Goal: Task Accomplishment & Management: Manage account settings

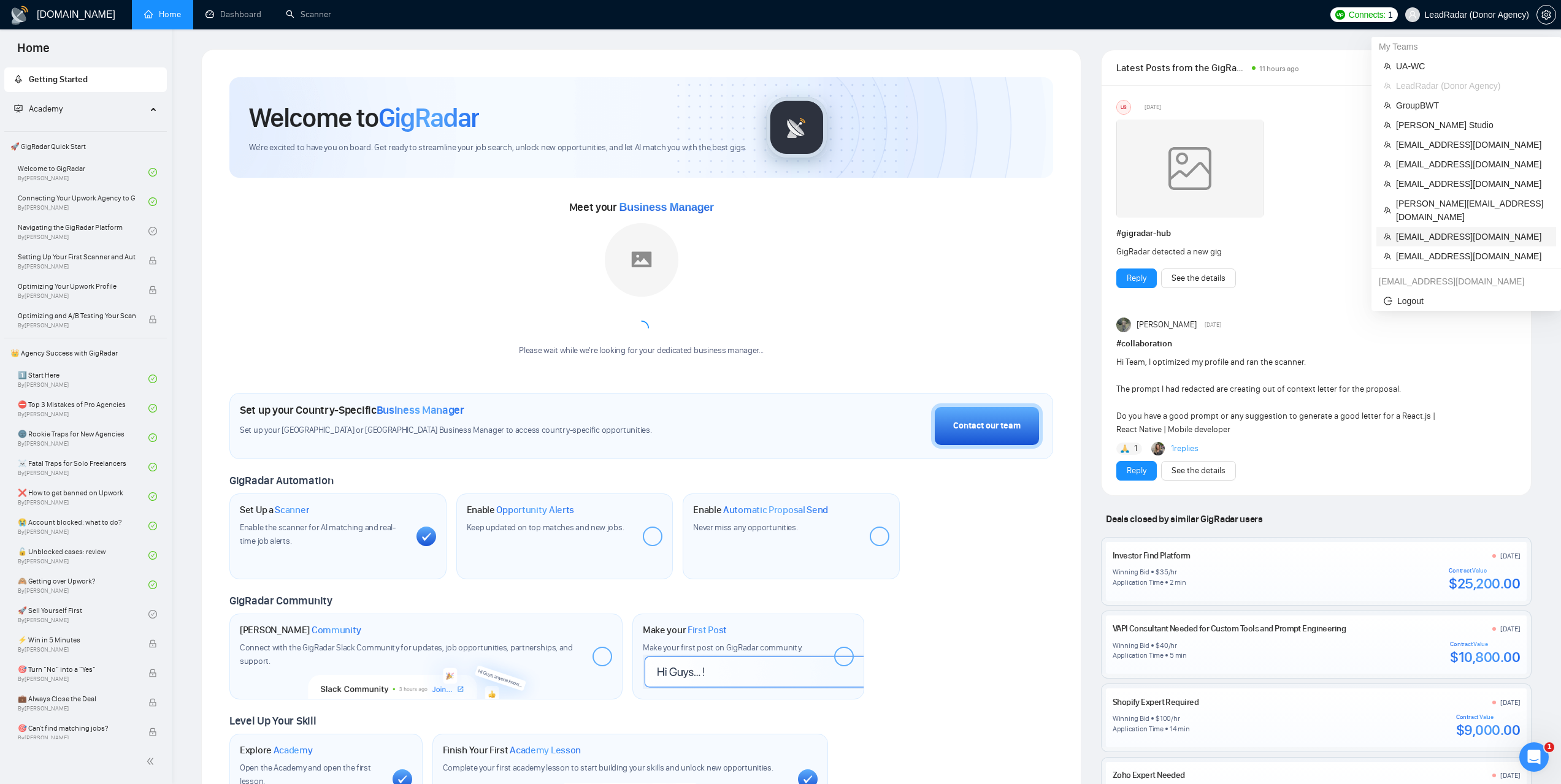
click at [1426, 230] on span "support@dynastytaxrelief.com" at bounding box center [1472, 237] width 153 height 14
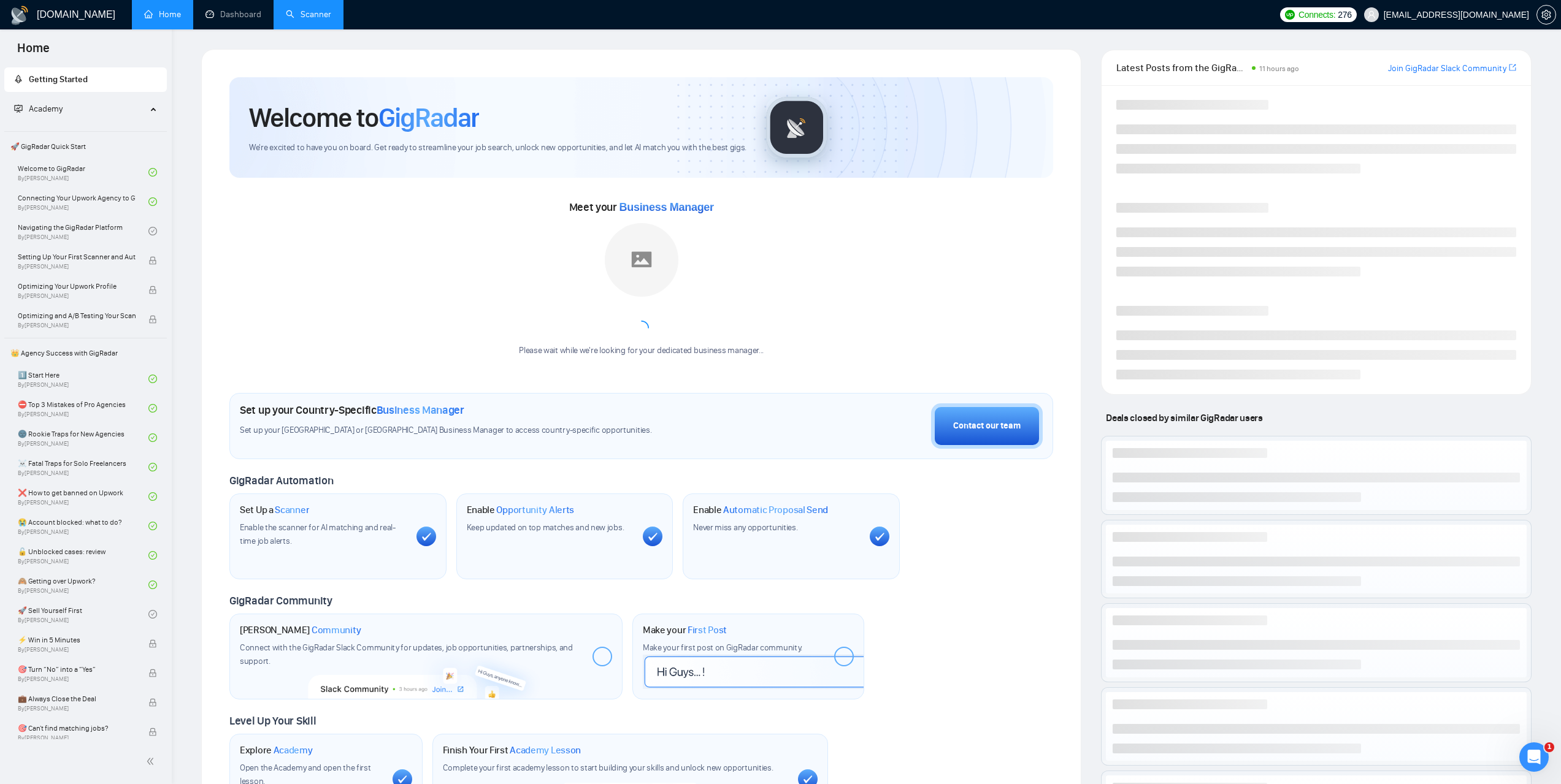
click at [322, 20] on link "Scanner" at bounding box center [308, 14] width 45 height 10
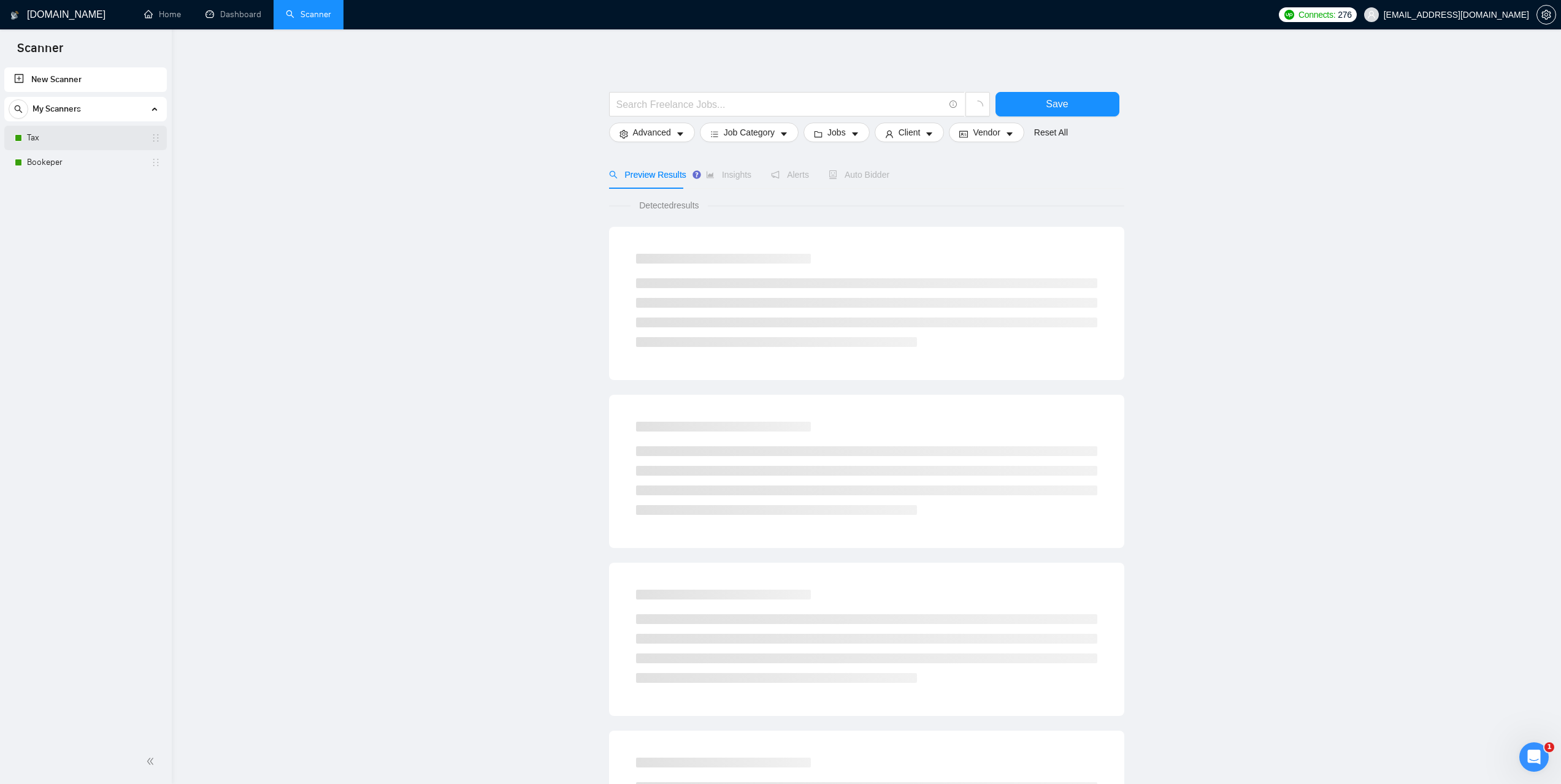
click at [80, 138] on link "Tax" at bounding box center [85, 138] width 116 height 24
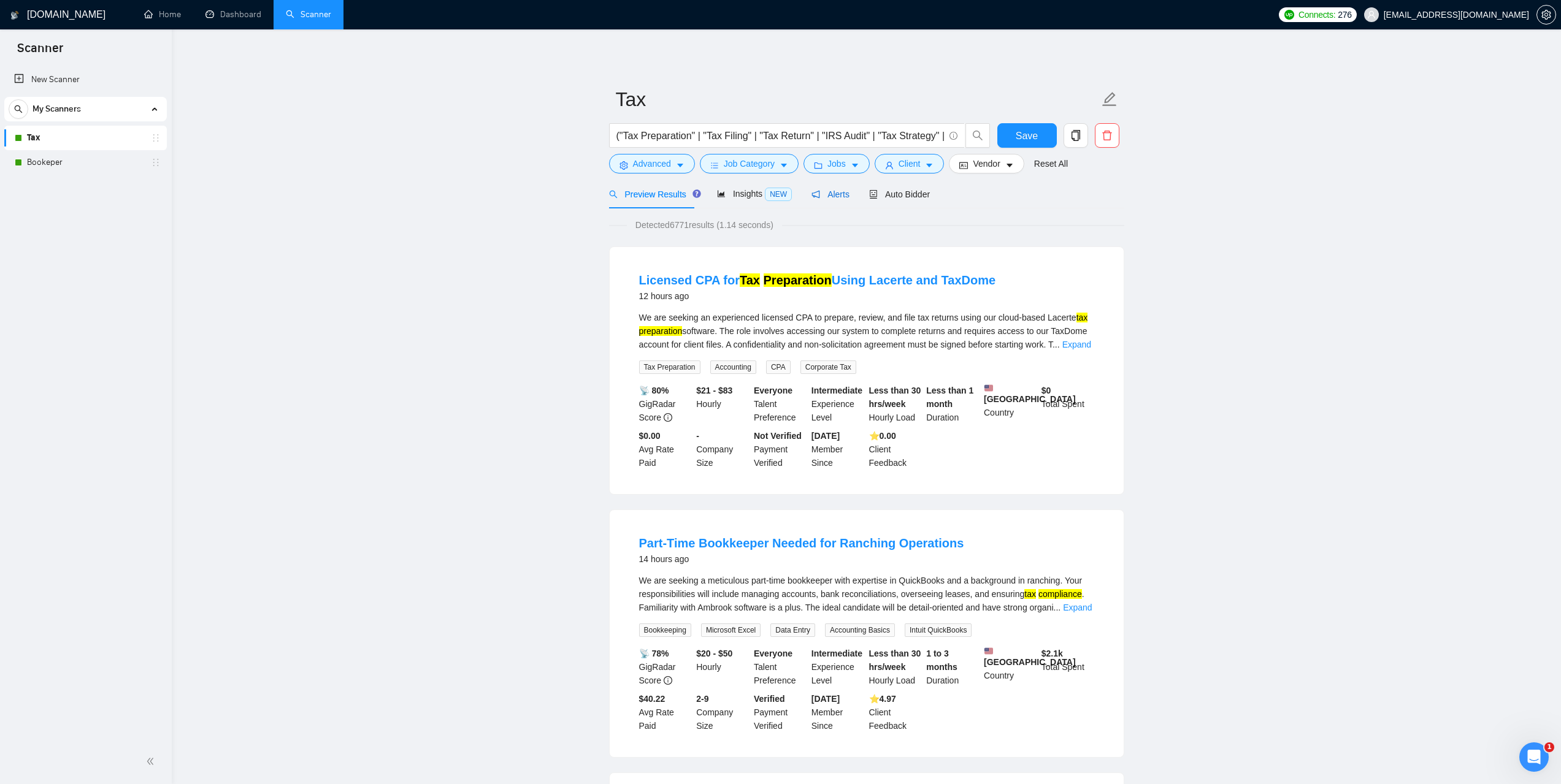
click at [820, 197] on span "Alerts" at bounding box center [830, 194] width 38 height 10
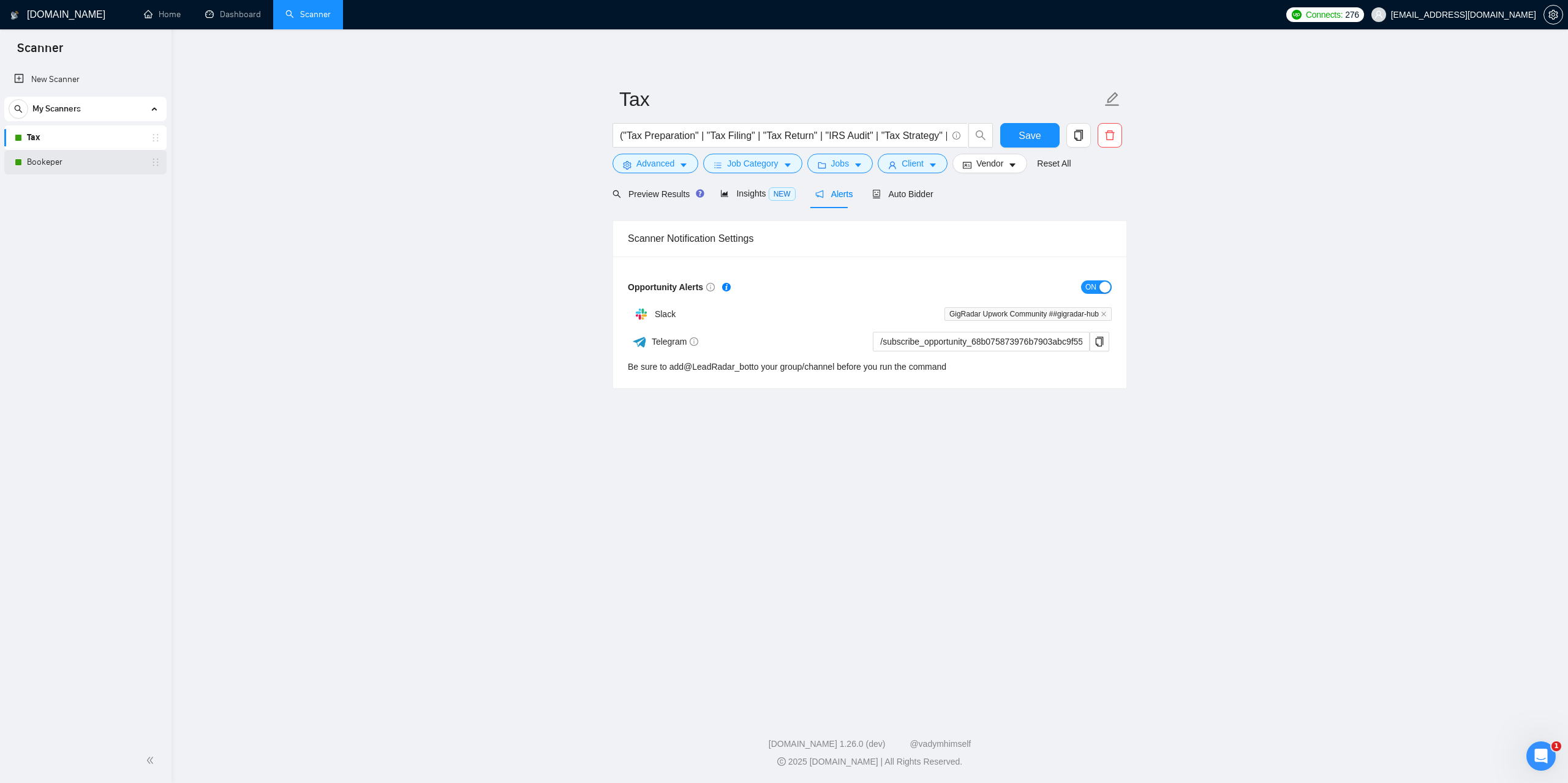
click at [65, 166] on link "Bookeper" at bounding box center [85, 162] width 116 height 24
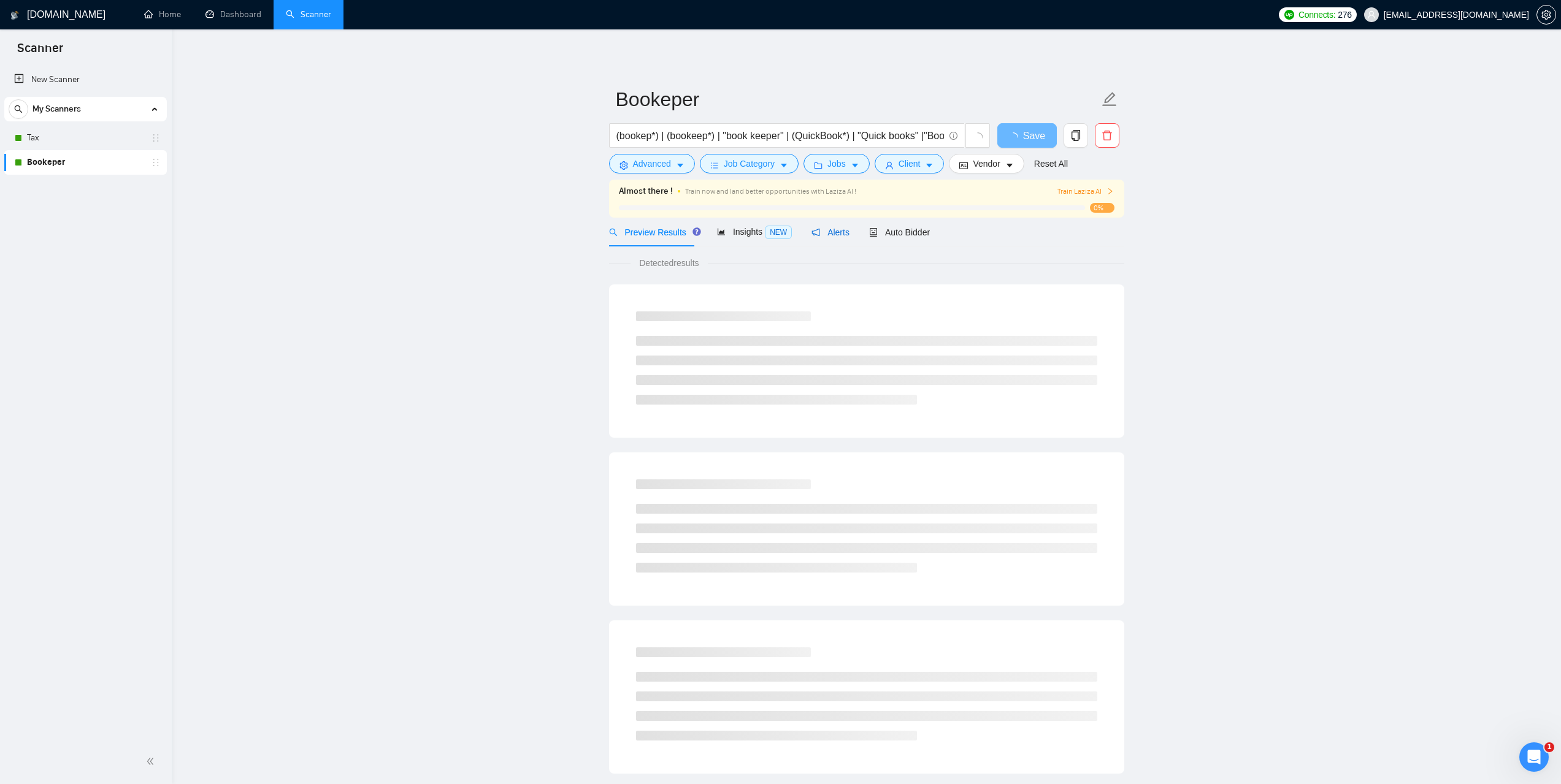
click at [832, 233] on span "Alerts" at bounding box center [830, 232] width 38 height 10
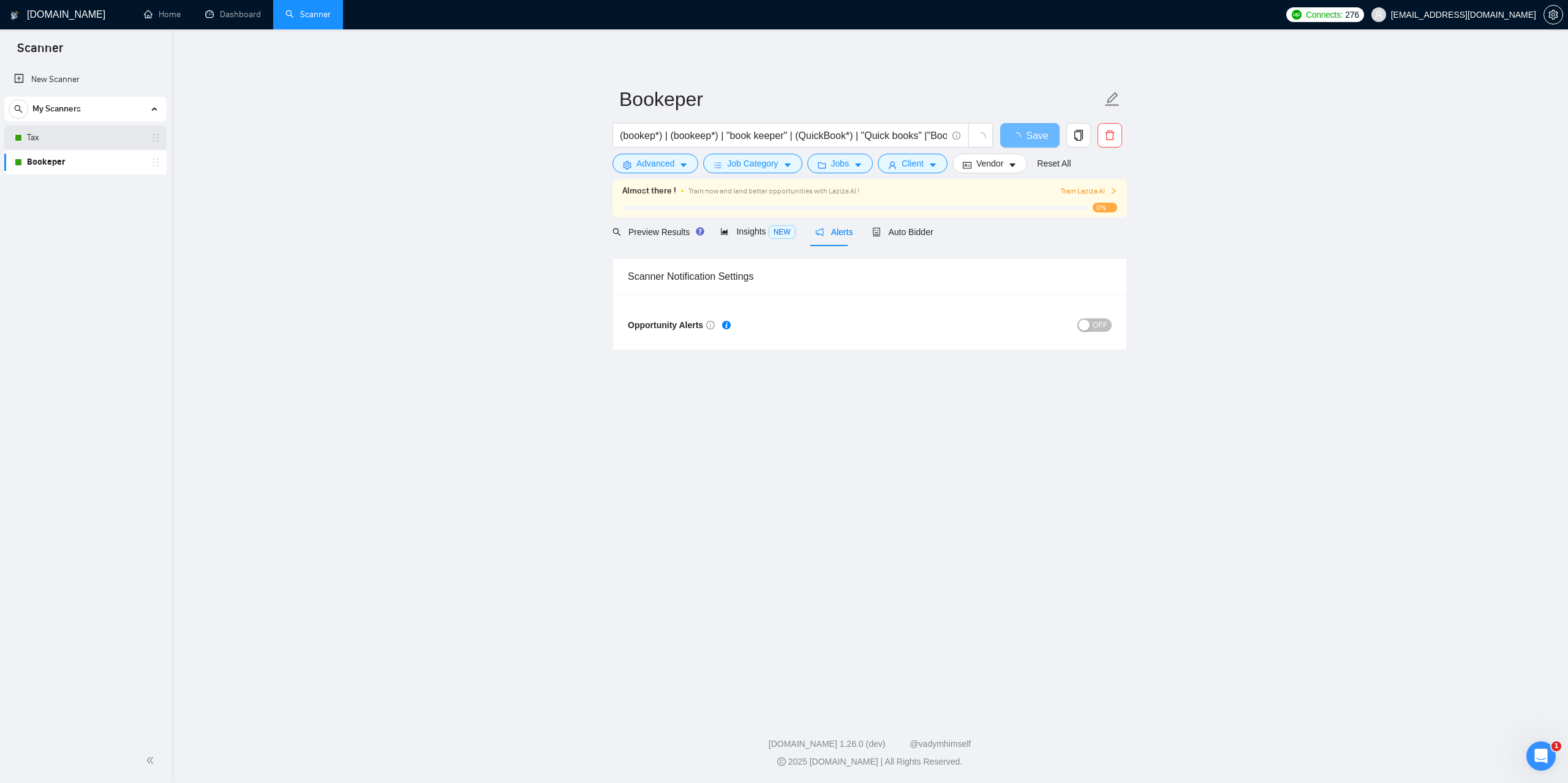
click at [64, 135] on link "Tax" at bounding box center [85, 138] width 116 height 24
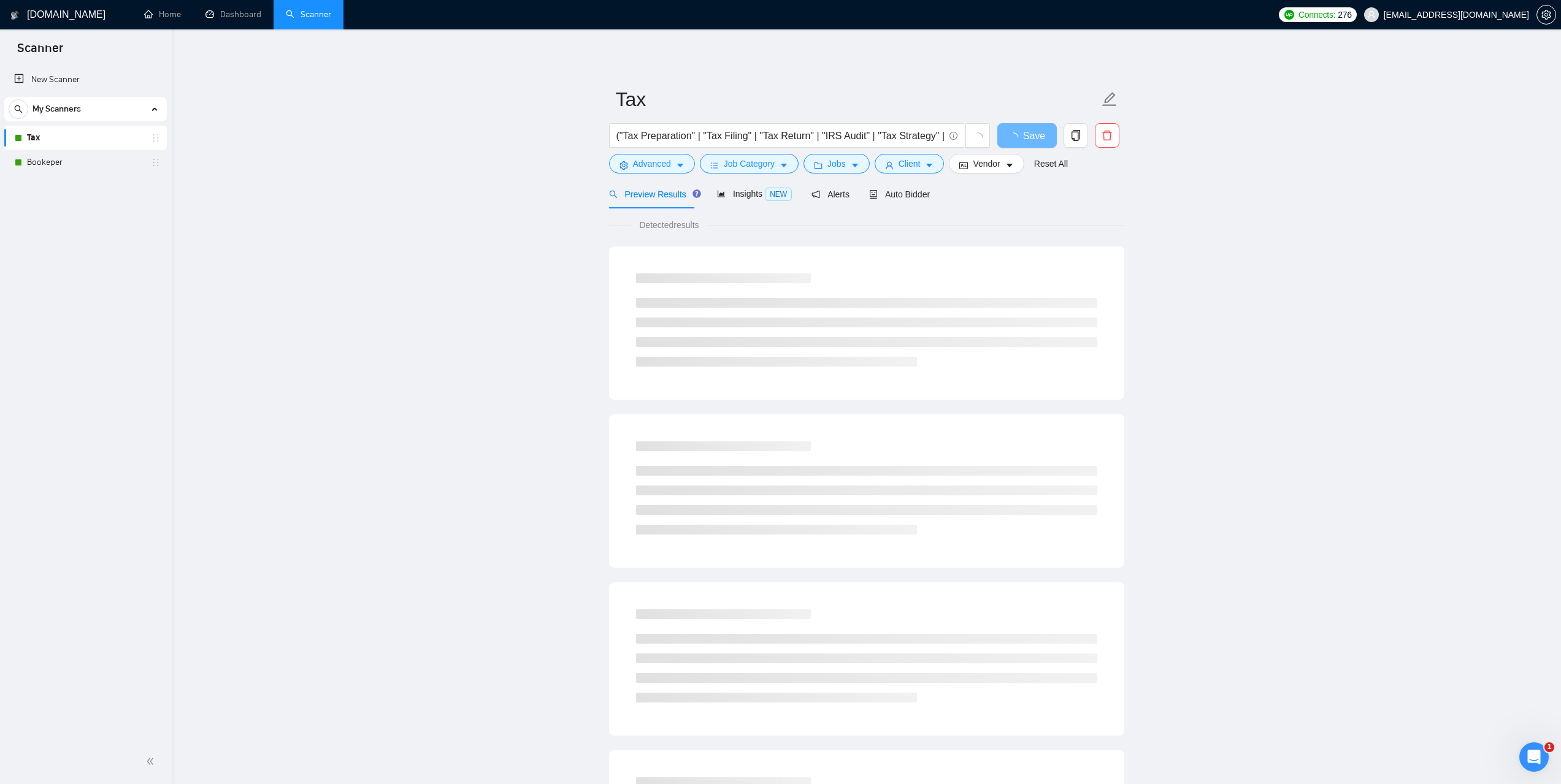
click at [1278, 349] on main "Tax ("Tax Preparation" | "Tax Filing" | "Tax Return" | "IRS Audit" | "Tax Strat…" at bounding box center [866, 560] width 1350 height 1023
click at [819, 195] on span "Alerts" at bounding box center [830, 194] width 38 height 10
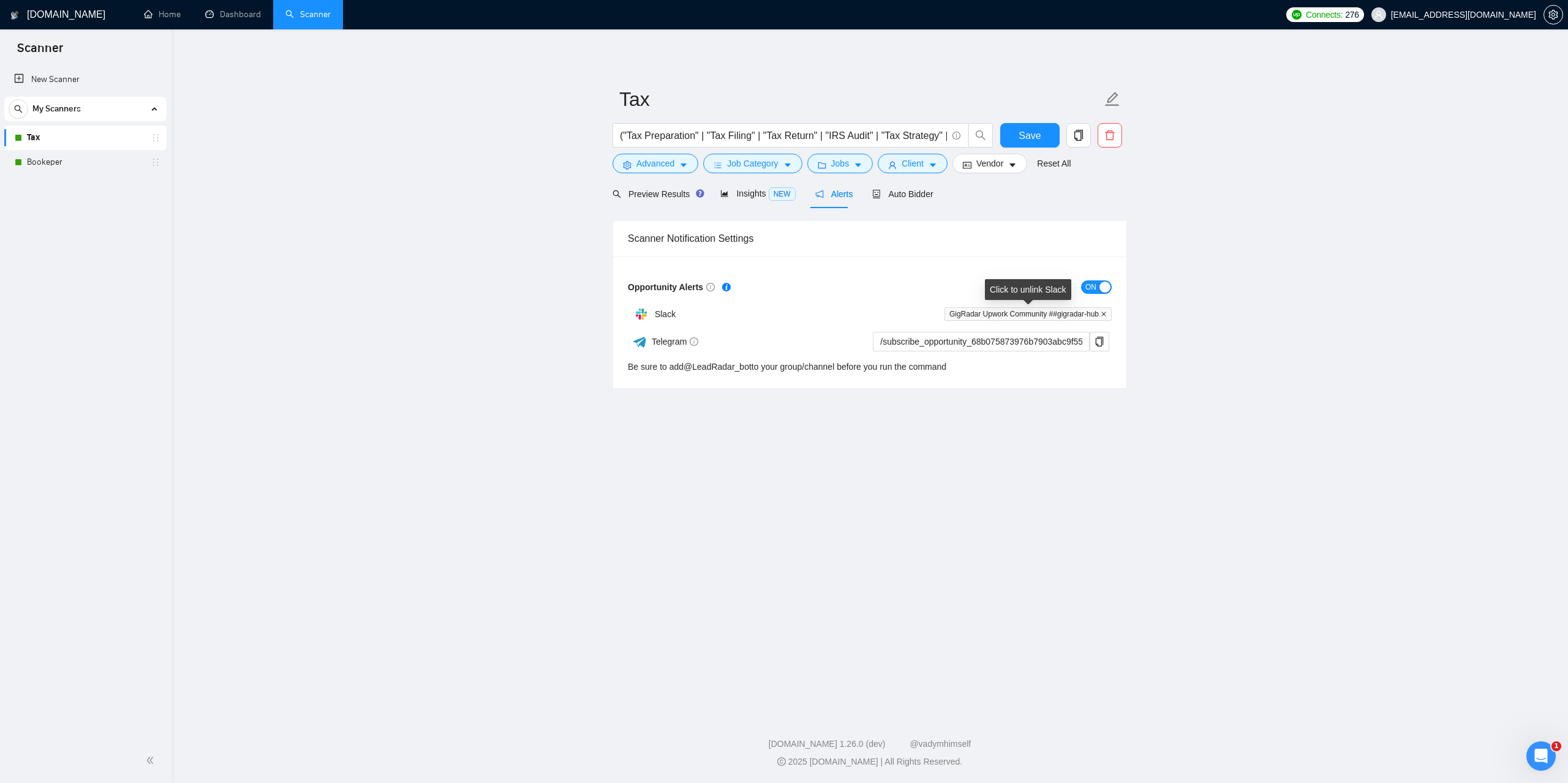
click at [1105, 312] on icon "close" at bounding box center [1103, 314] width 6 height 6
click at [1035, 131] on span "Save" at bounding box center [1030, 136] width 22 height 16
click at [880, 189] on span "Auto Bidder" at bounding box center [903, 194] width 61 height 10
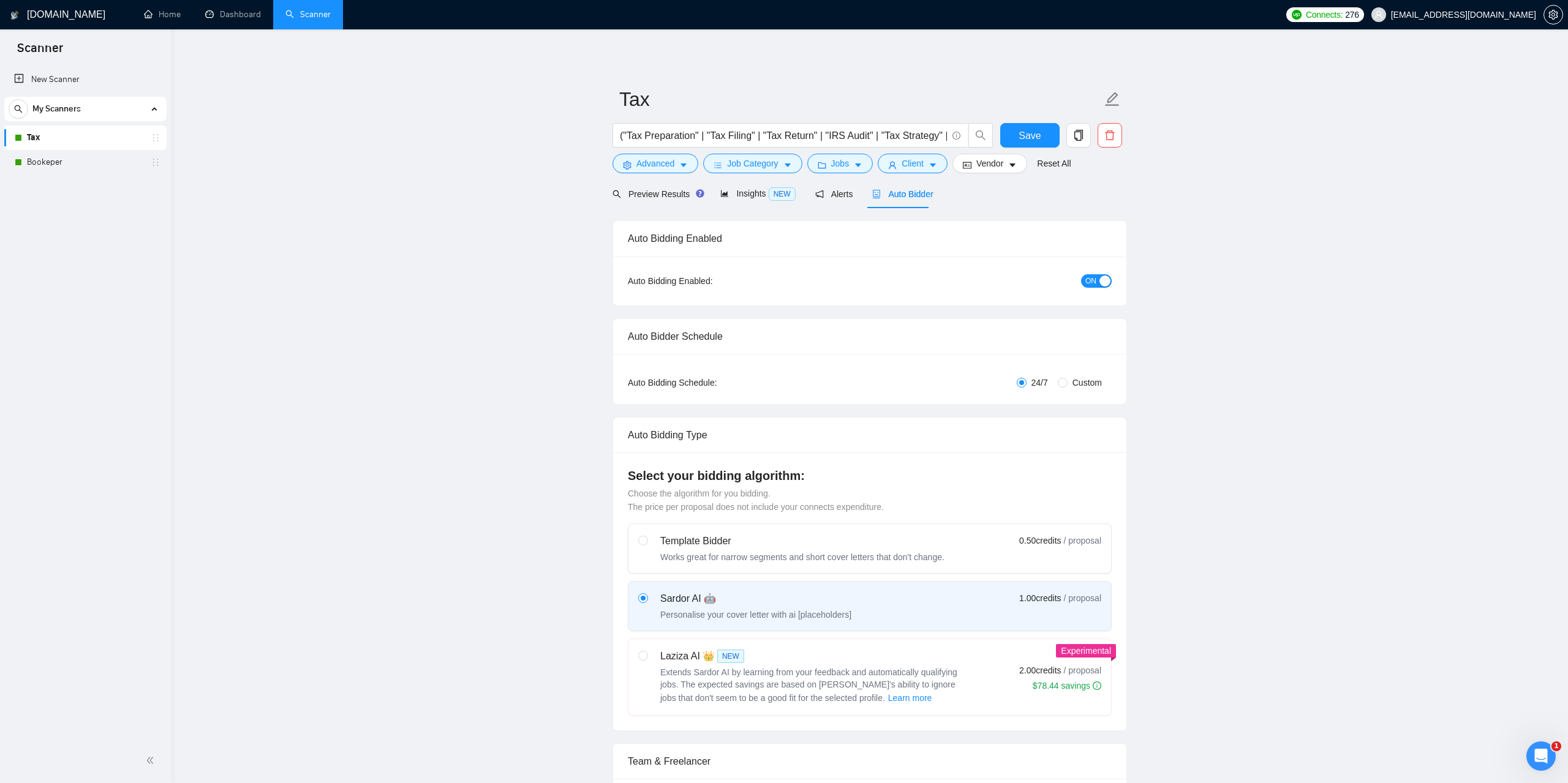
checkbox input "true"
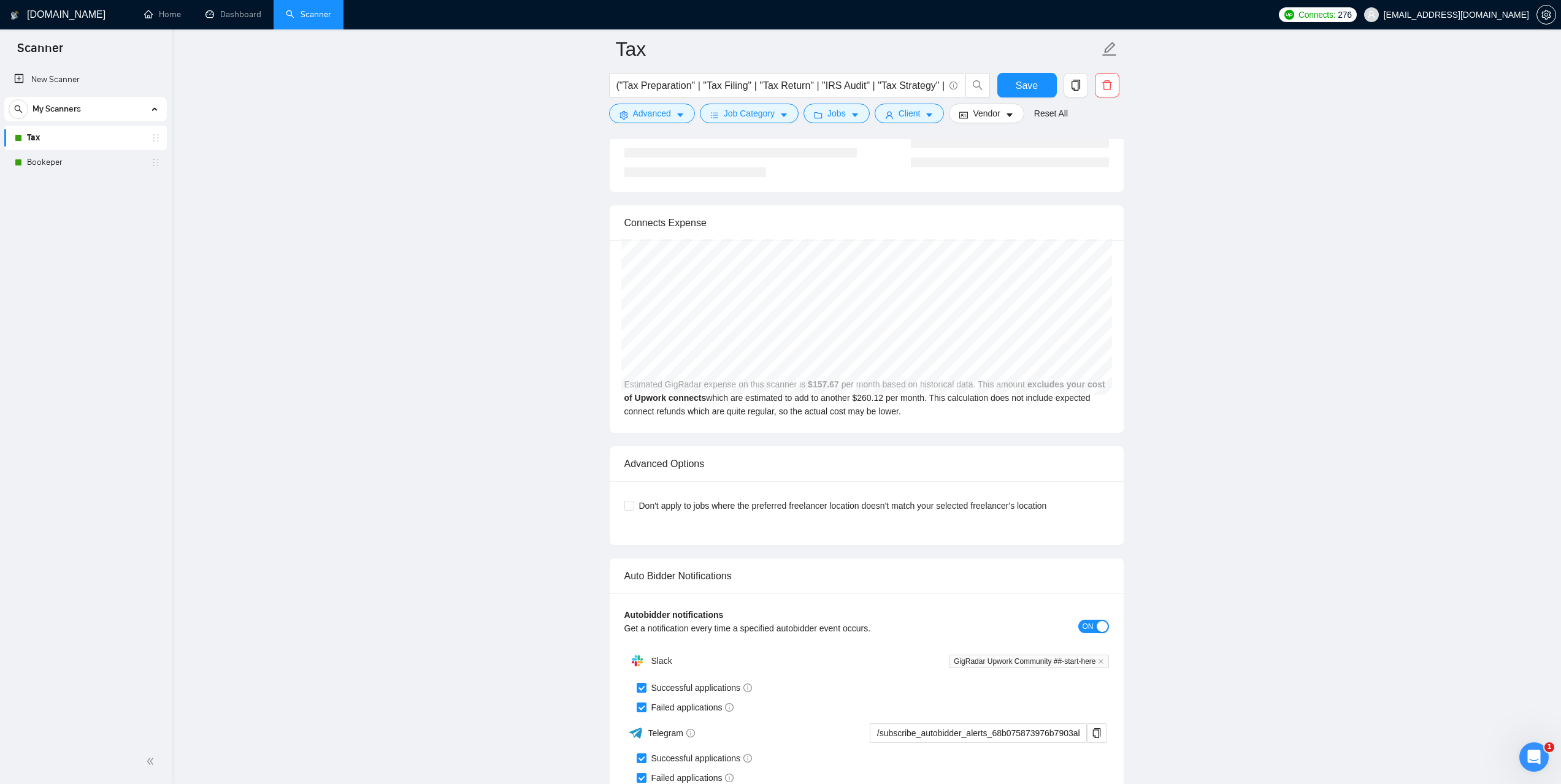
scroll to position [2698, 0]
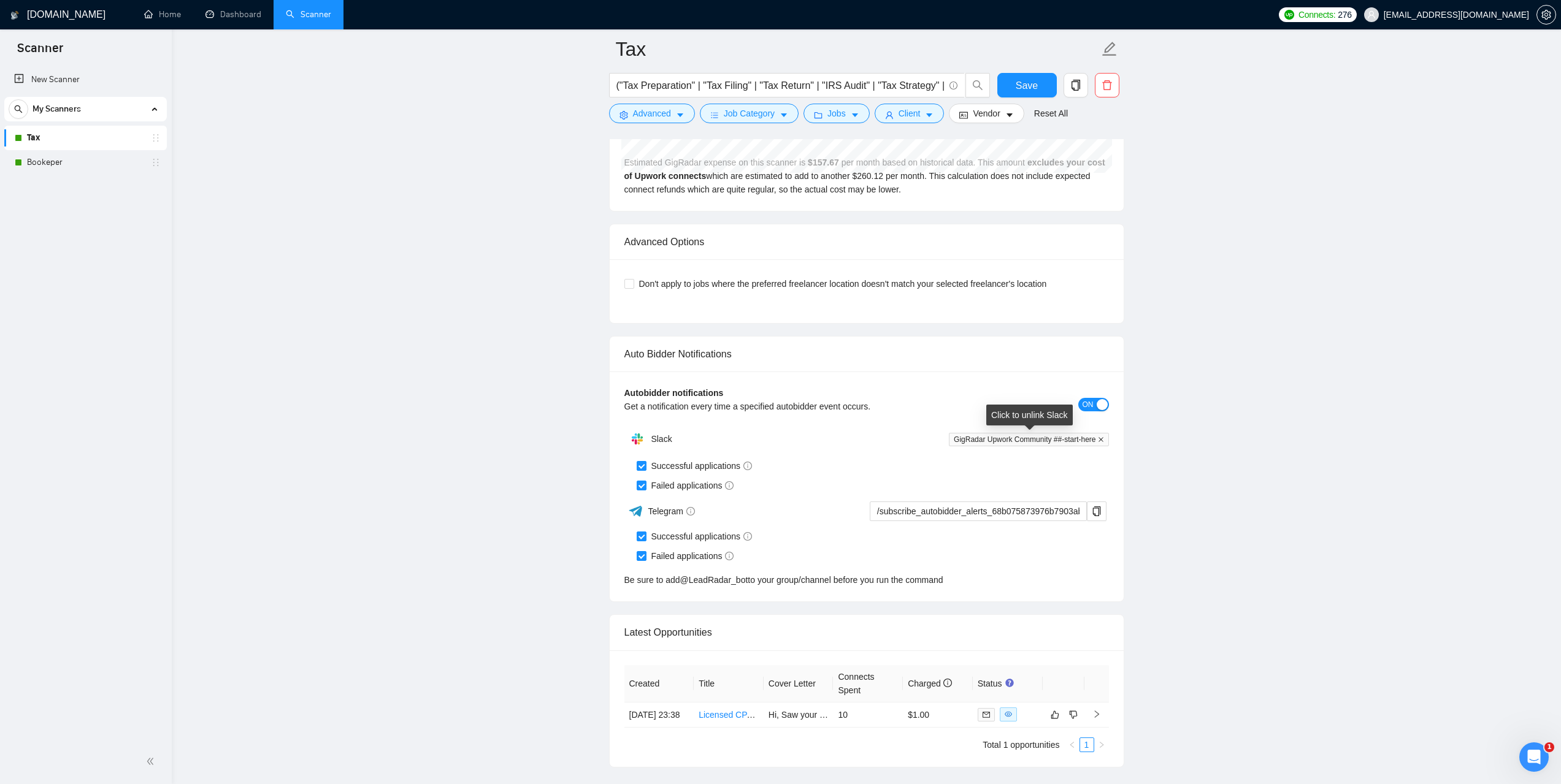
click at [1101, 439] on icon "close" at bounding box center [1101, 439] width 5 height 5
click at [1033, 84] on span "Save" at bounding box center [1026, 85] width 22 height 16
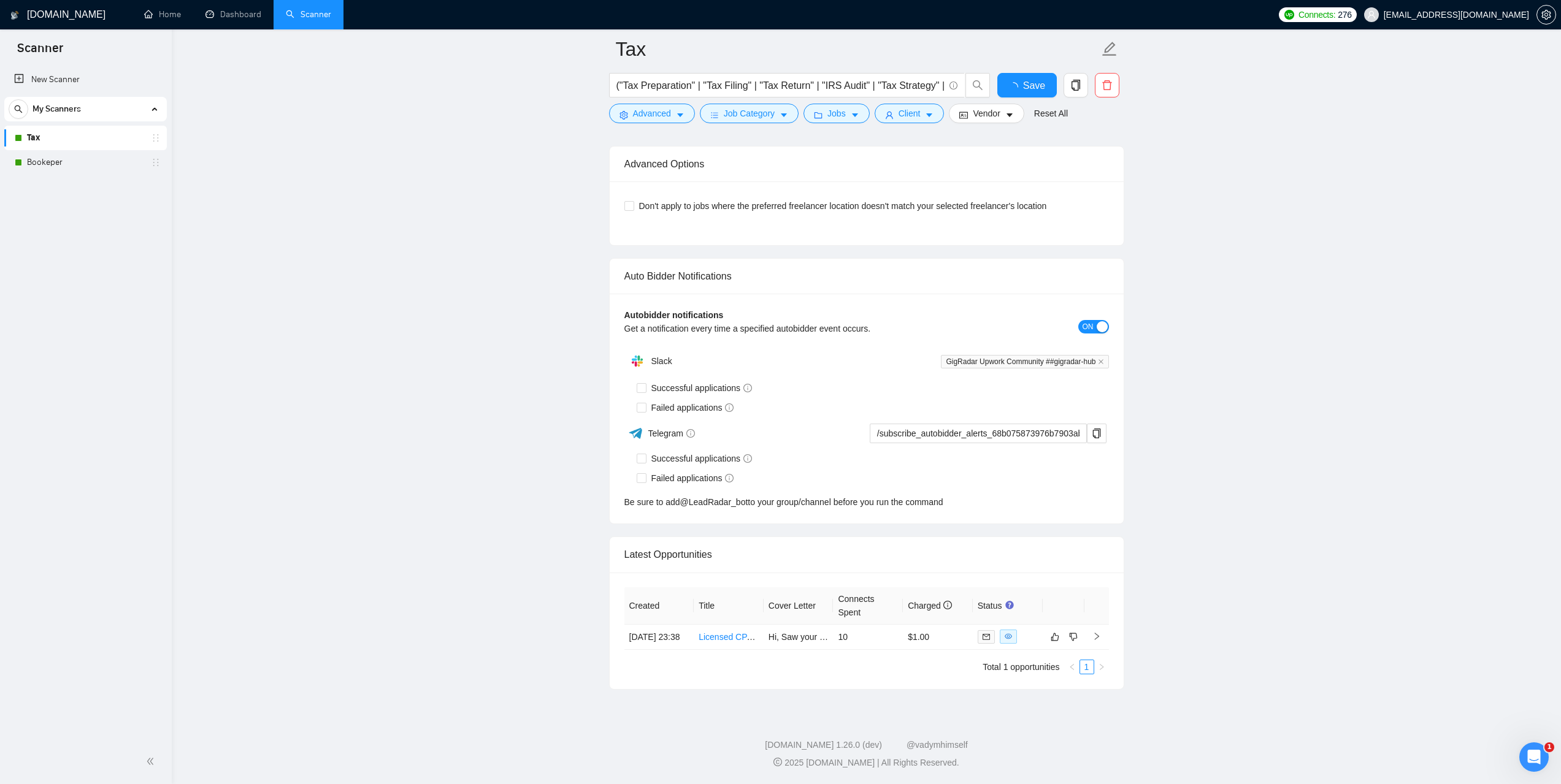
checkbox input "true"
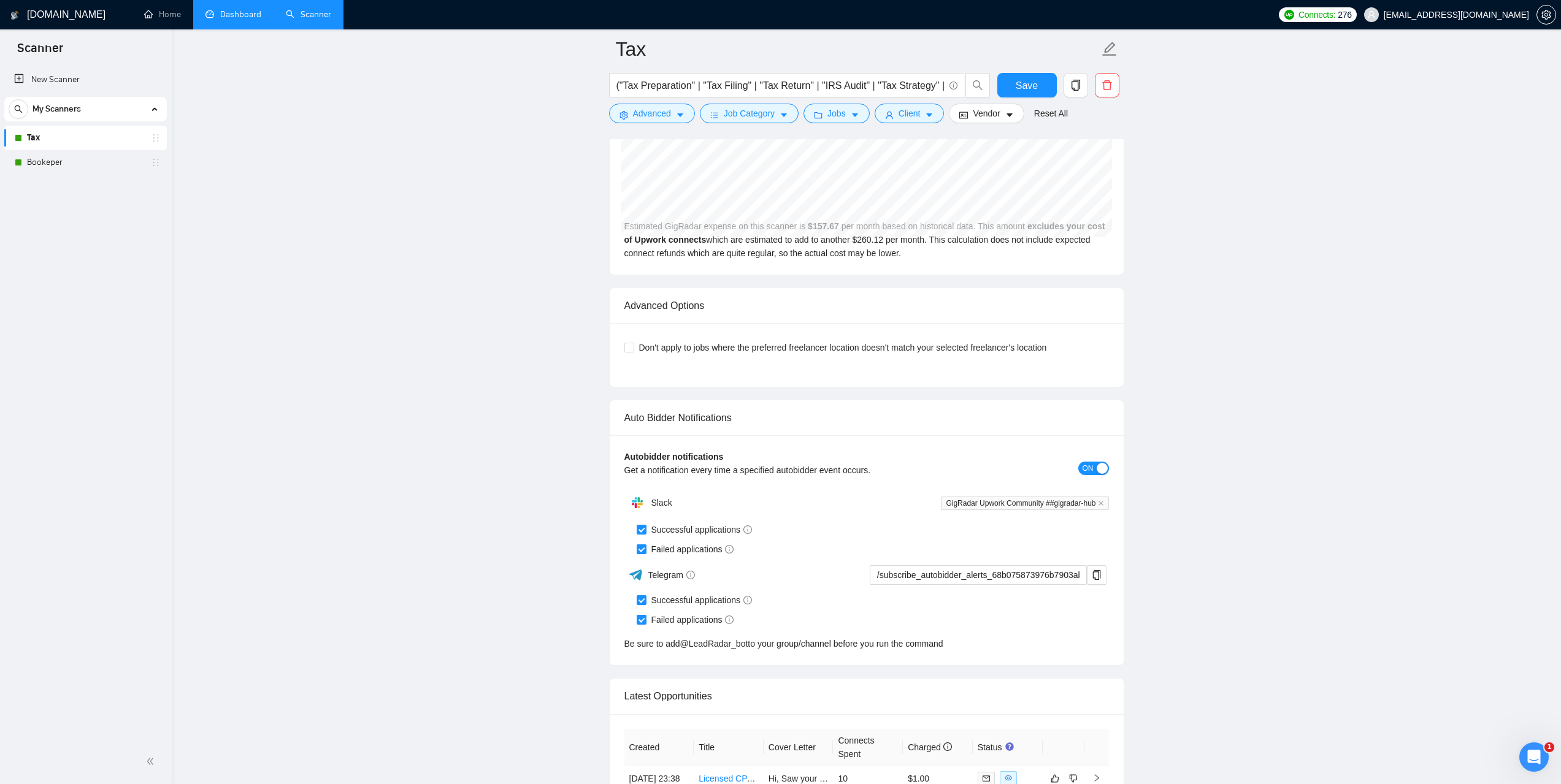
click at [247, 15] on link "Dashboard" at bounding box center [233, 14] width 56 height 10
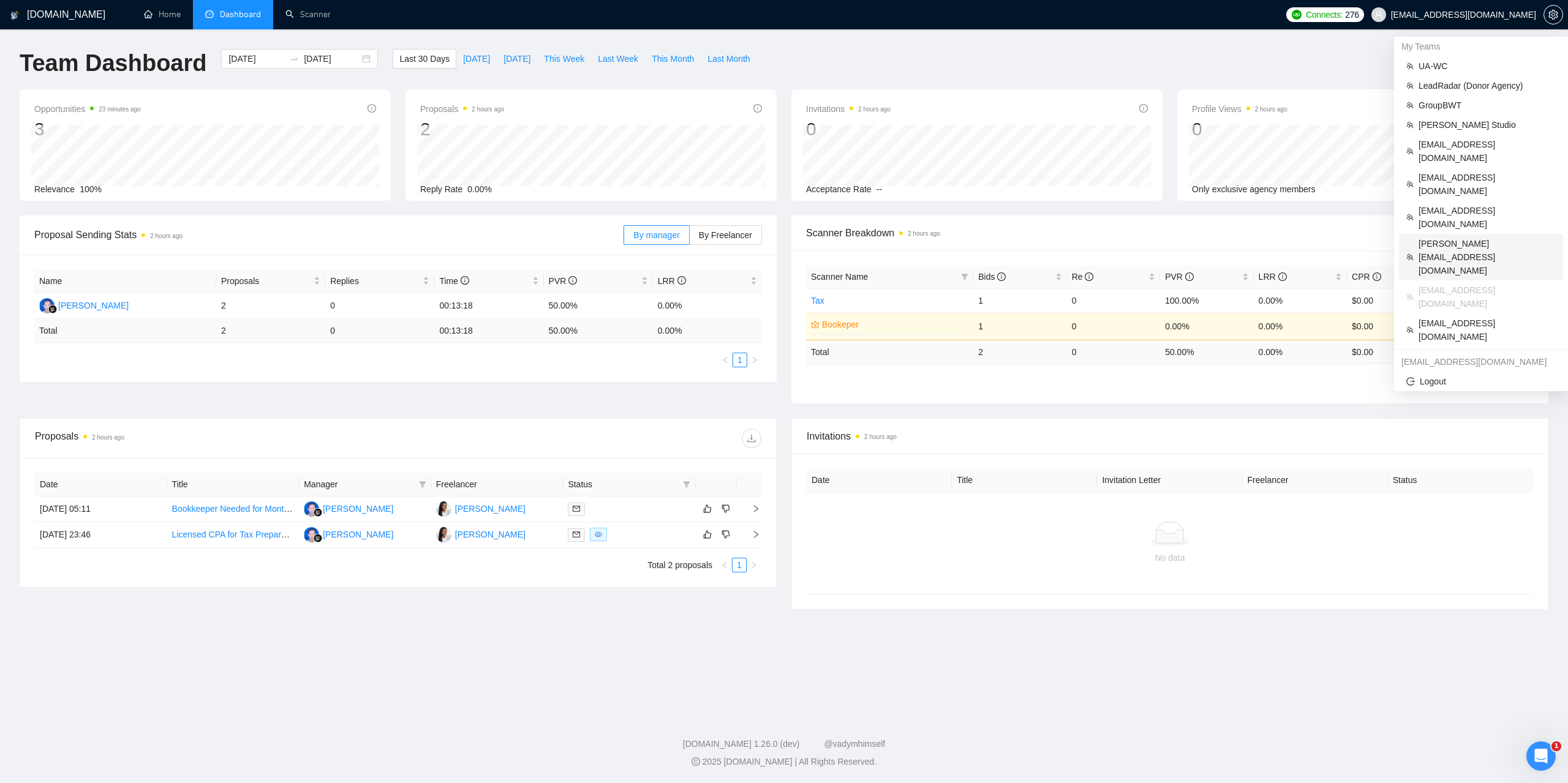
click at [1449, 237] on span "[PERSON_NAME][EMAIL_ADDRESS][DOMAIN_NAME]" at bounding box center [1487, 257] width 137 height 40
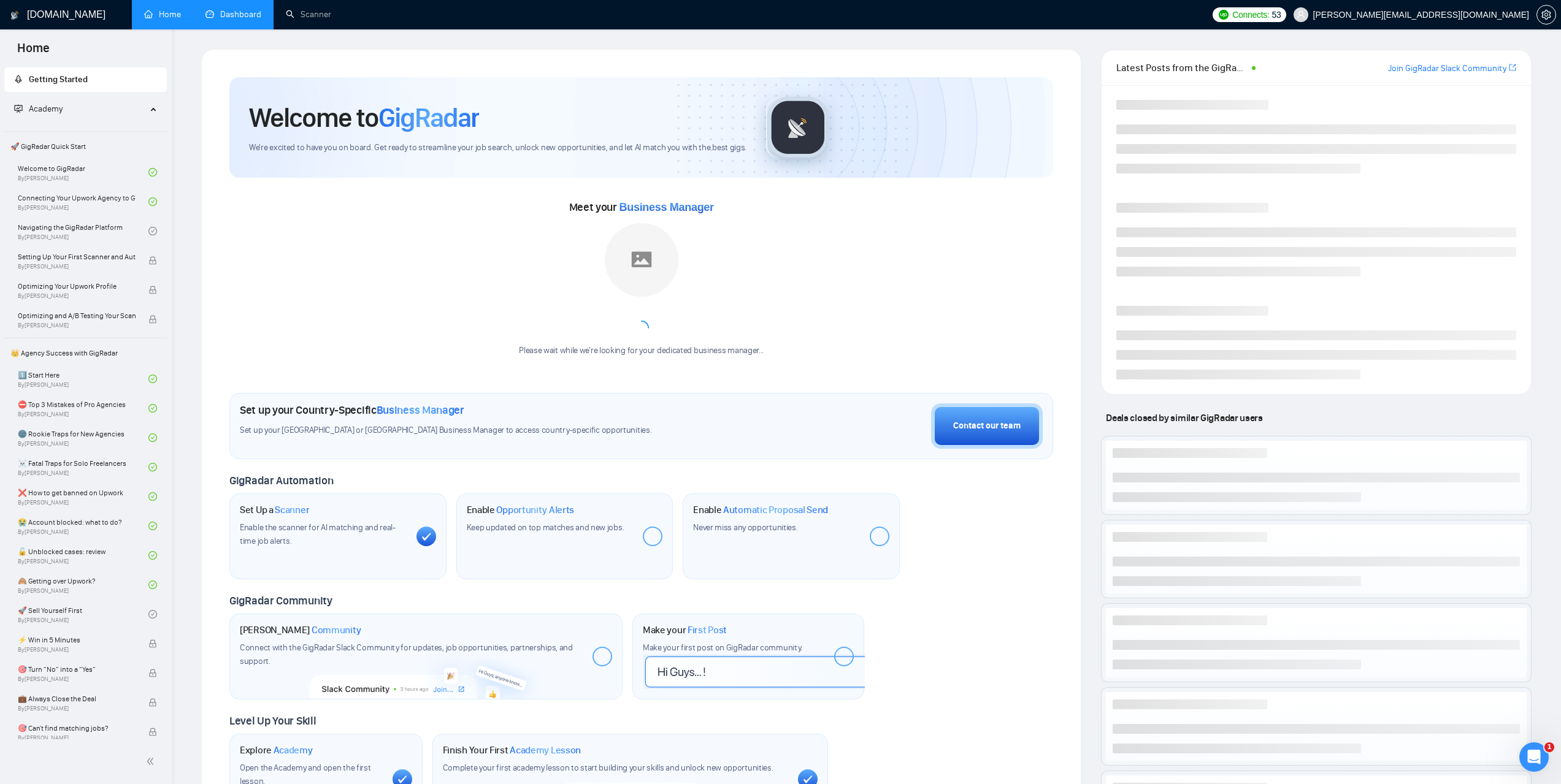
click at [249, 20] on link "Dashboard" at bounding box center [233, 14] width 56 height 10
